Goal: Information Seeking & Learning: Check status

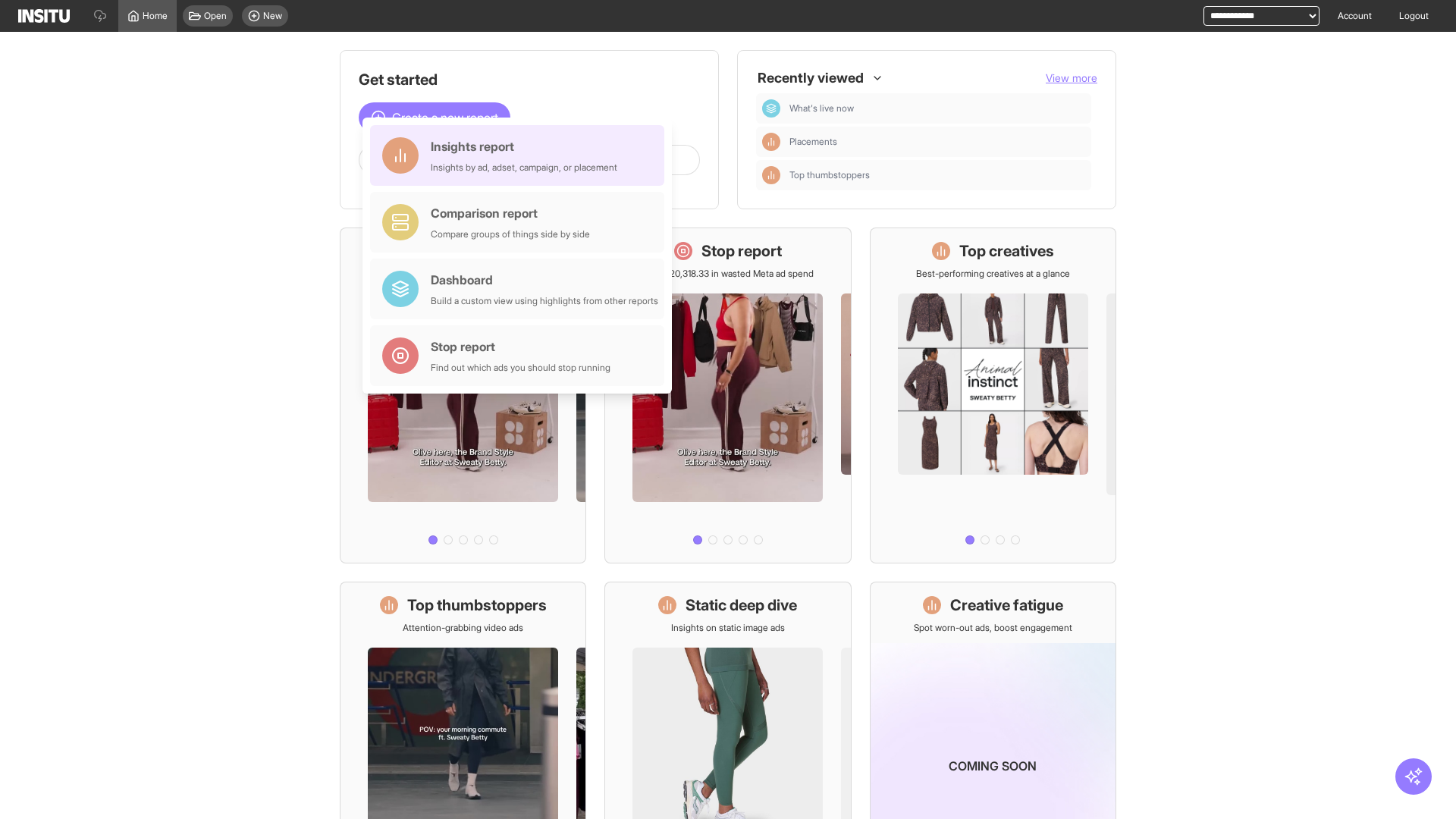
click at [521, 155] on div "Insights report Insights by ad, adset, campaign, or placement" at bounding box center [524, 155] width 186 height 37
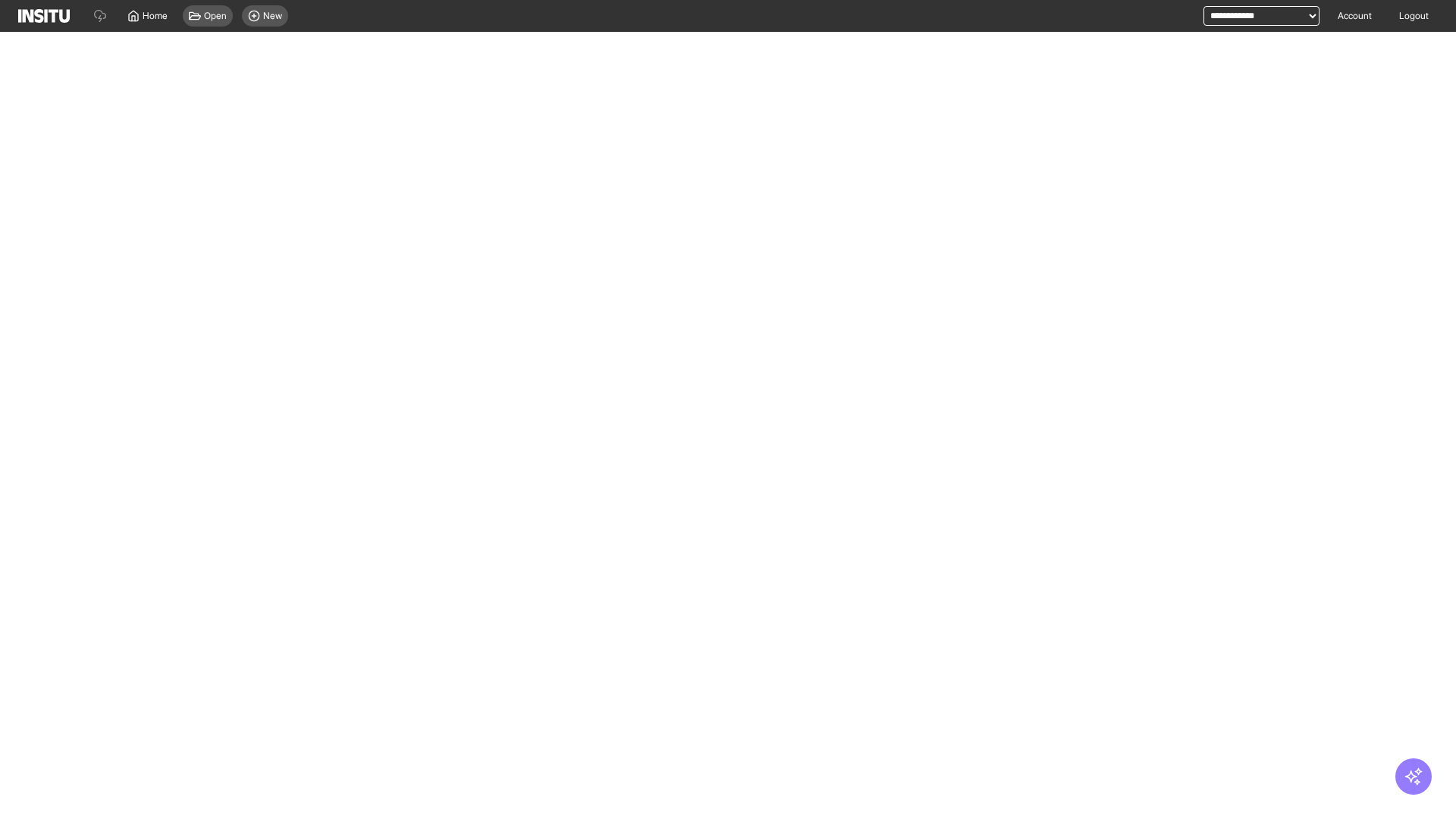
select select "**"
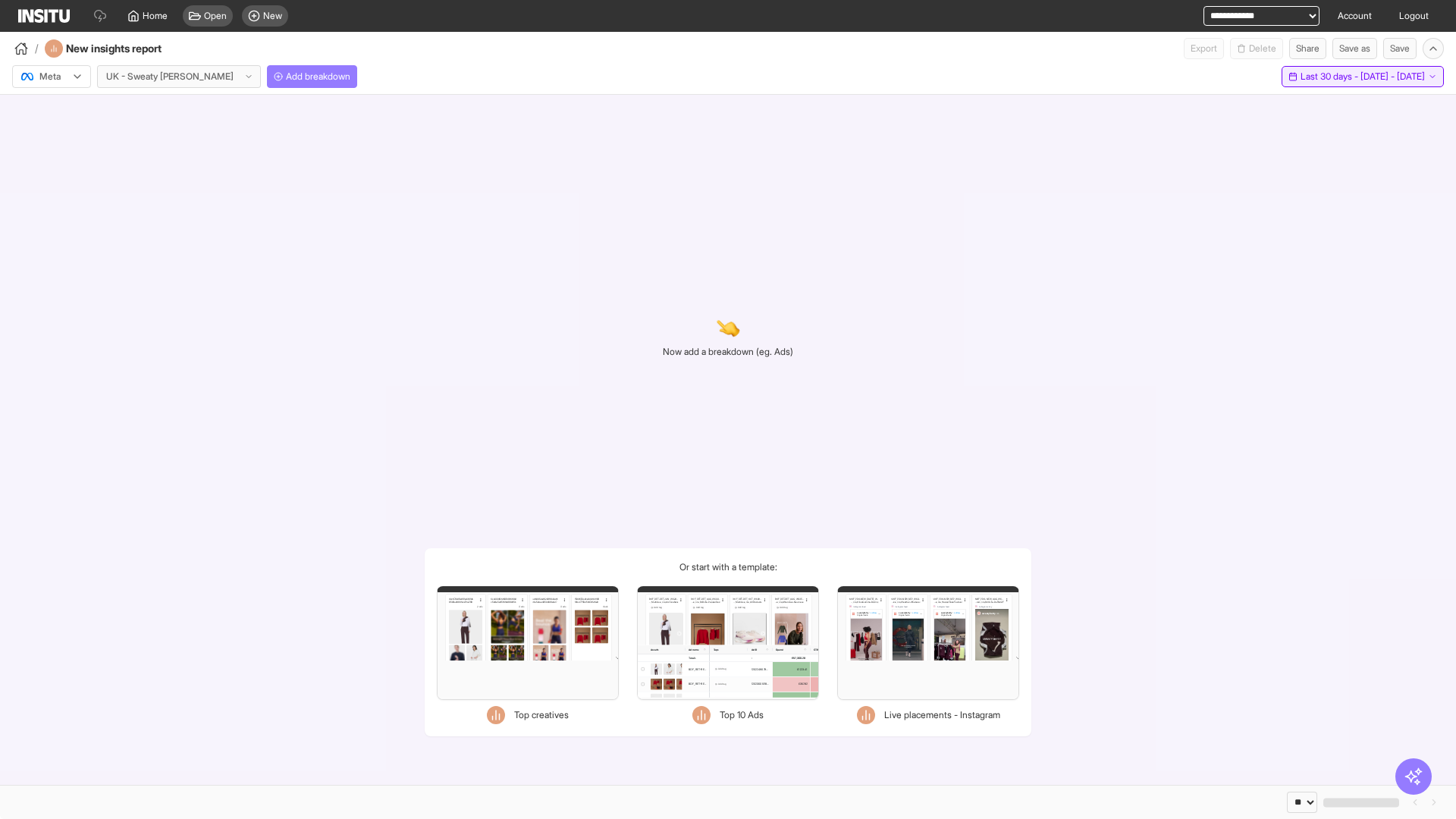
click at [1330, 76] on span "Last 30 days - [DATE] - [DATE]" at bounding box center [1362, 76] width 124 height 12
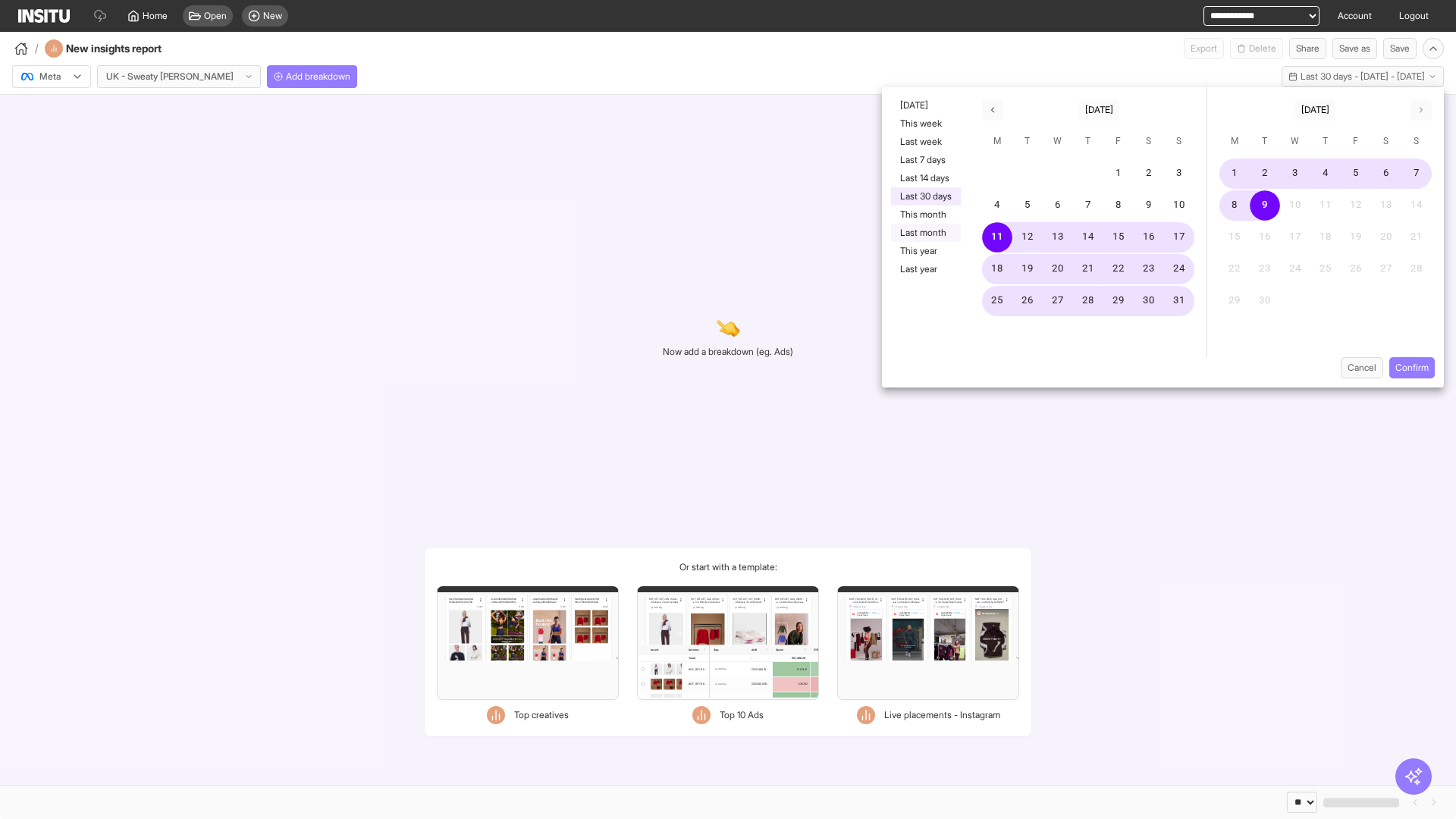
click at [924, 233] on button "Last month" at bounding box center [926, 233] width 70 height 18
